Goal: Task Accomplishment & Management: Manage account settings

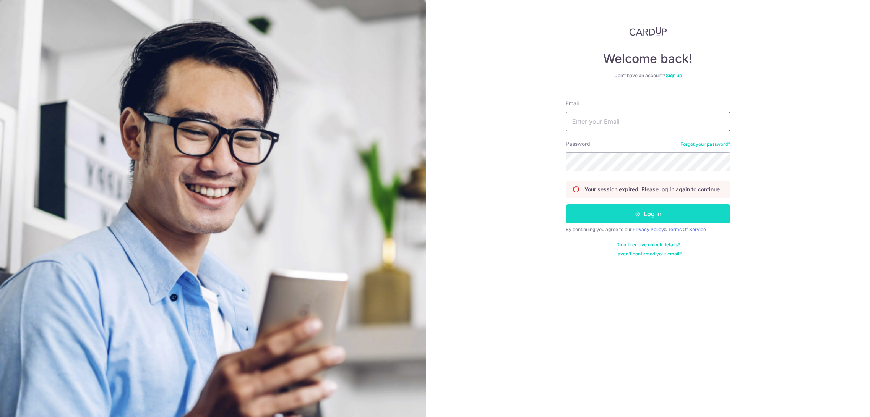
type input "[EMAIL_ADDRESS][DOMAIN_NAME]"
click at [627, 214] on button "Log in" at bounding box center [648, 213] width 164 height 19
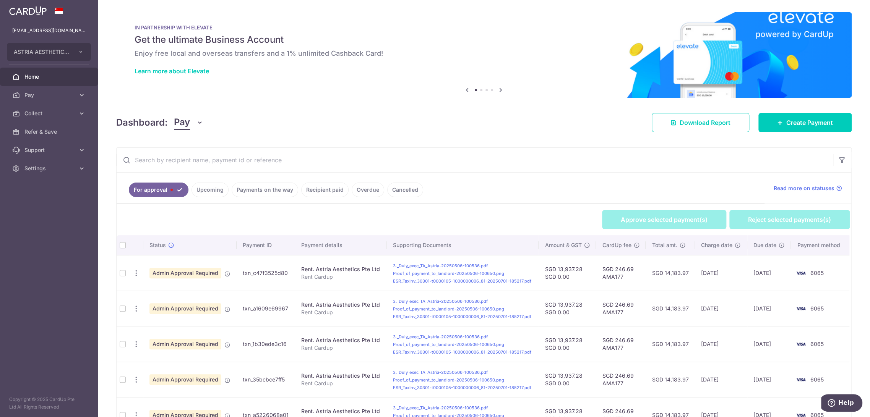
click at [194, 113] on div "Dashboard: Pay Pay Collect Download Report Download Report Create Payment" at bounding box center [483, 121] width 735 height 22
click at [194, 118] on button "Pay" at bounding box center [188, 122] width 29 height 15
click at [196, 161] on link "Collect" at bounding box center [213, 162] width 79 height 18
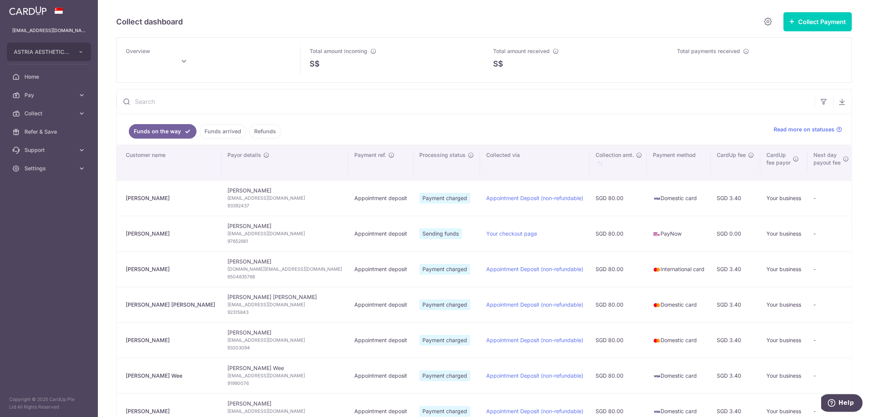
drag, startPoint x: 226, startPoint y: 188, endPoint x: 197, endPoint y: 186, distance: 29.1
click at [221, 186] on td "Jolisa Lim Jolisalimpc@gmail.com 93392437" at bounding box center [284, 198] width 127 height 36
copy td "Jolisa Lim"
click at [227, 196] on span "Jolisalimpc@gmail.com" at bounding box center [284, 199] width 115 height 8
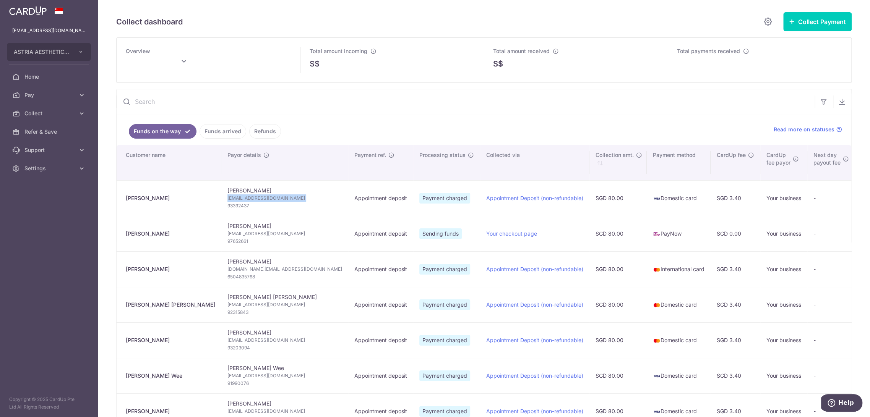
click at [227, 196] on span "Jolisalimpc@gmail.com" at bounding box center [284, 199] width 115 height 8
copy td "Jolisalimpc@gmail.com"
click at [227, 207] on span "93392437" at bounding box center [284, 206] width 115 height 8
click at [227, 206] on span "93392437" at bounding box center [284, 206] width 115 height 8
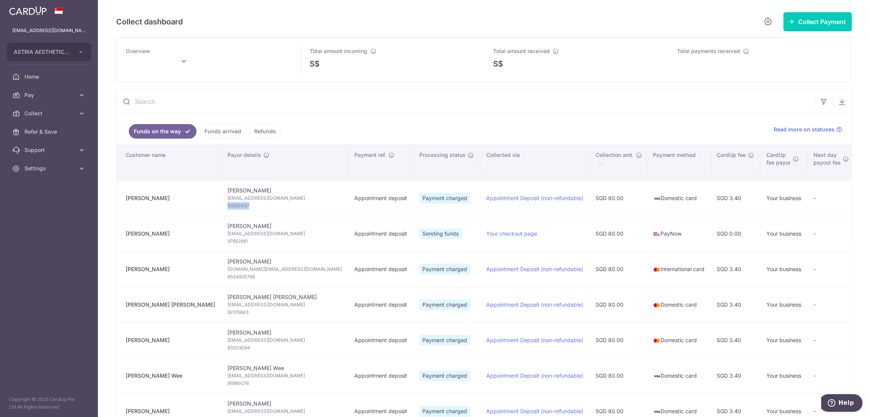
copy span "93392437"
type input "[DATE]"
